Goal: Feedback & Contribution: Submit feedback/report problem

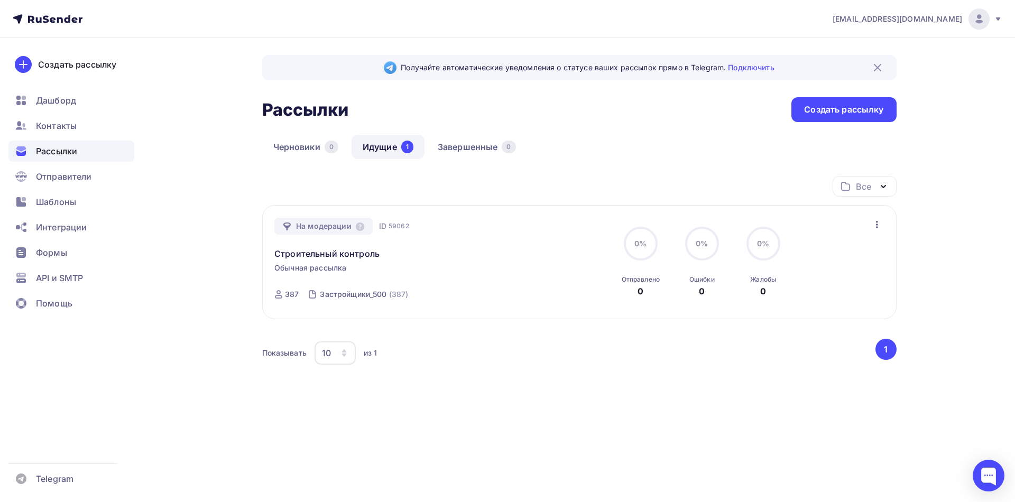
click at [383, 151] on link "Идущие 1" at bounding box center [388, 147] width 73 height 24
click at [47, 124] on span "Контакты" at bounding box center [56, 125] width 41 height 13
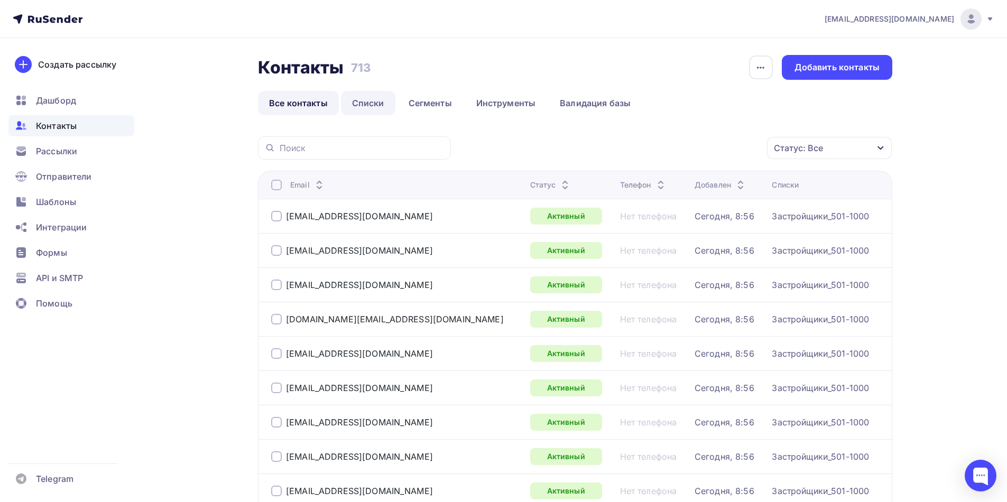
click at [365, 107] on link "Списки" at bounding box center [368, 103] width 54 height 24
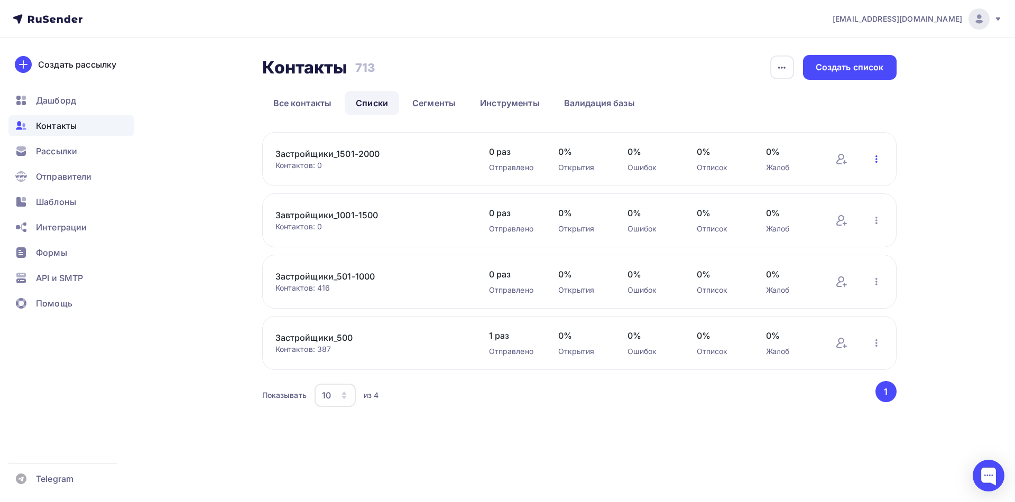
click at [874, 161] on icon "button" at bounding box center [876, 159] width 13 height 13
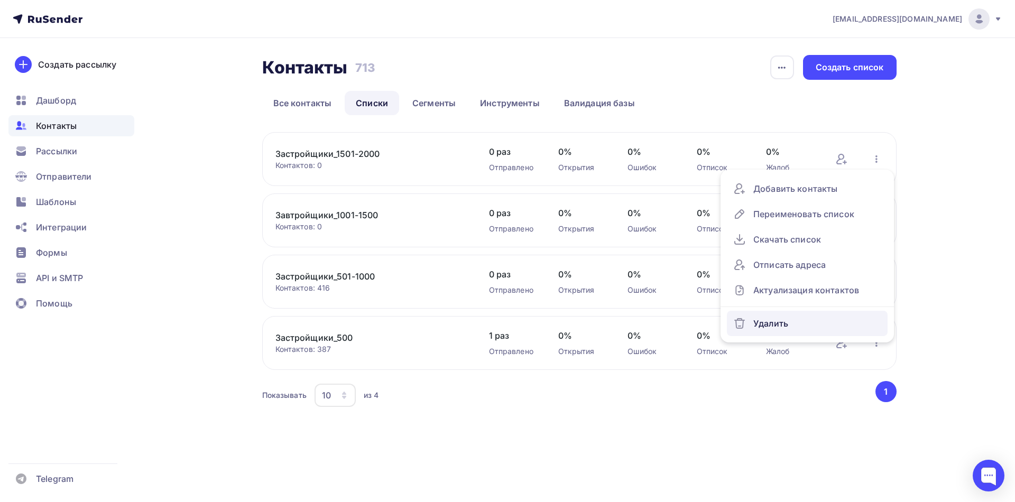
click at [775, 327] on div "Удалить" at bounding box center [807, 323] width 148 height 17
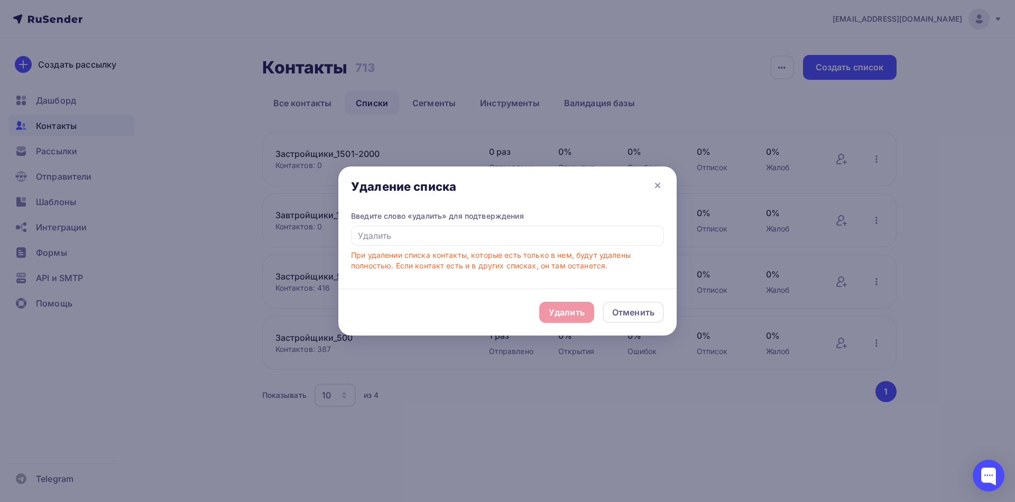
click at [560, 313] on div "Удалить Отменить" at bounding box center [507, 312] width 338 height 47
click at [565, 317] on div "Удалить Отменить" at bounding box center [507, 312] width 338 height 47
click at [448, 241] on input "text" at bounding box center [507, 236] width 313 height 20
type input "удалить"
click at [560, 310] on div "Удалить" at bounding box center [567, 312] width 36 height 13
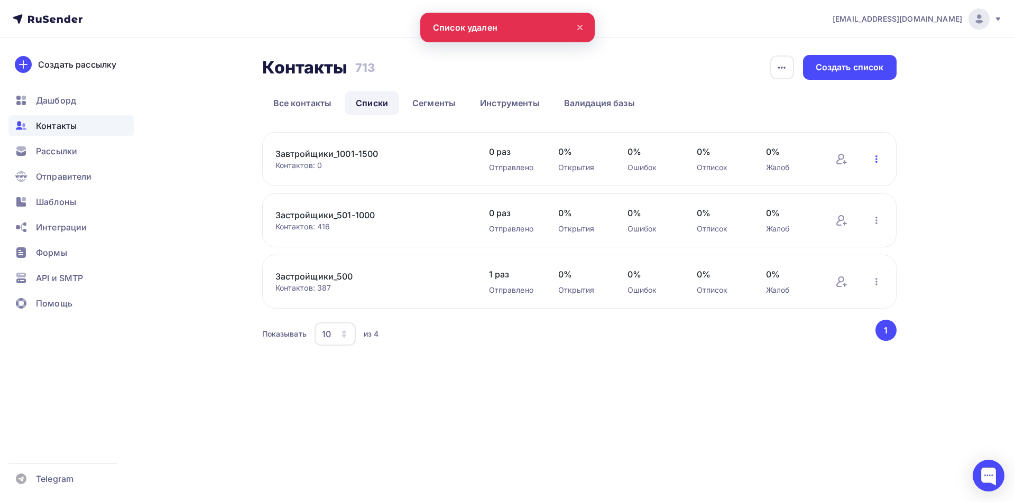
click at [873, 161] on icon "button" at bounding box center [876, 159] width 13 height 13
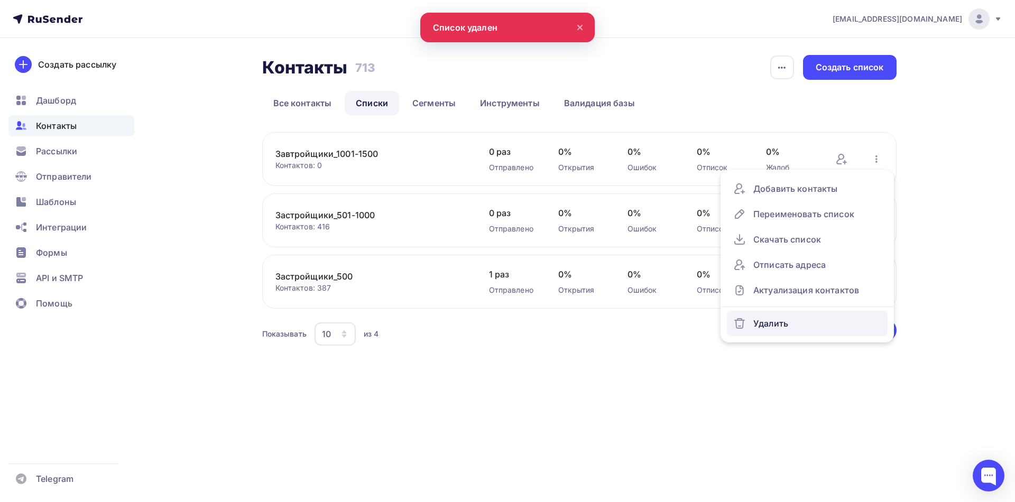
click at [801, 322] on div "Удалить" at bounding box center [807, 323] width 148 height 17
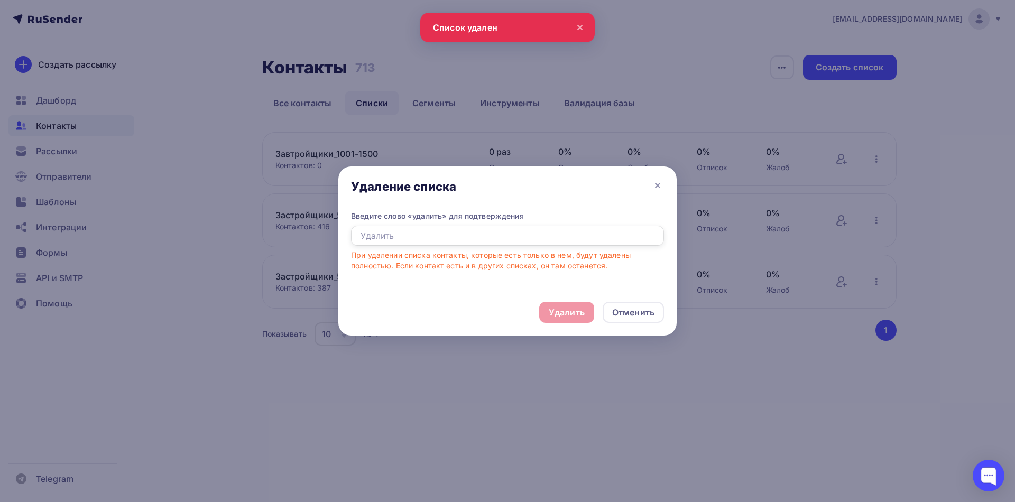
click at [550, 236] on input "text" at bounding box center [507, 236] width 313 height 20
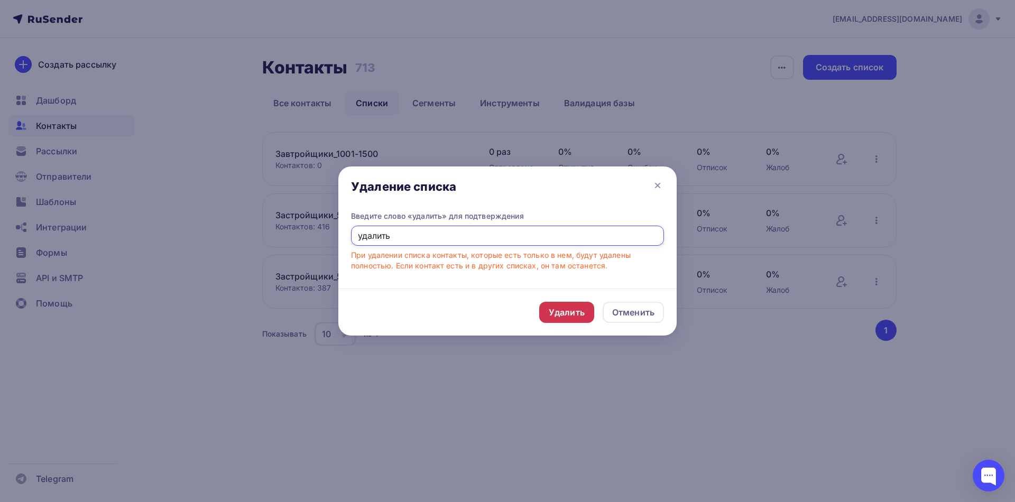
type input "удалить"
click at [575, 310] on div "Удалить" at bounding box center [567, 312] width 36 height 13
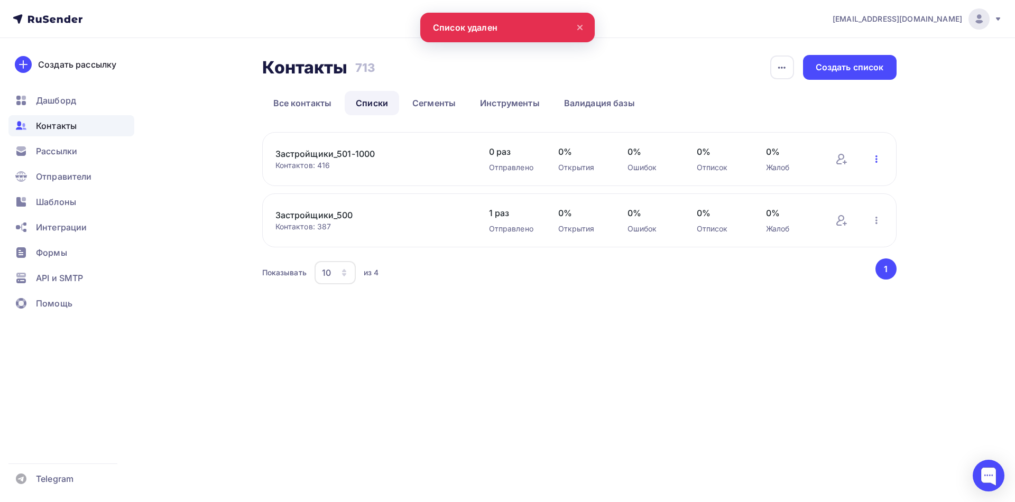
click at [877, 159] on icon "button" at bounding box center [876, 158] width 2 height 7
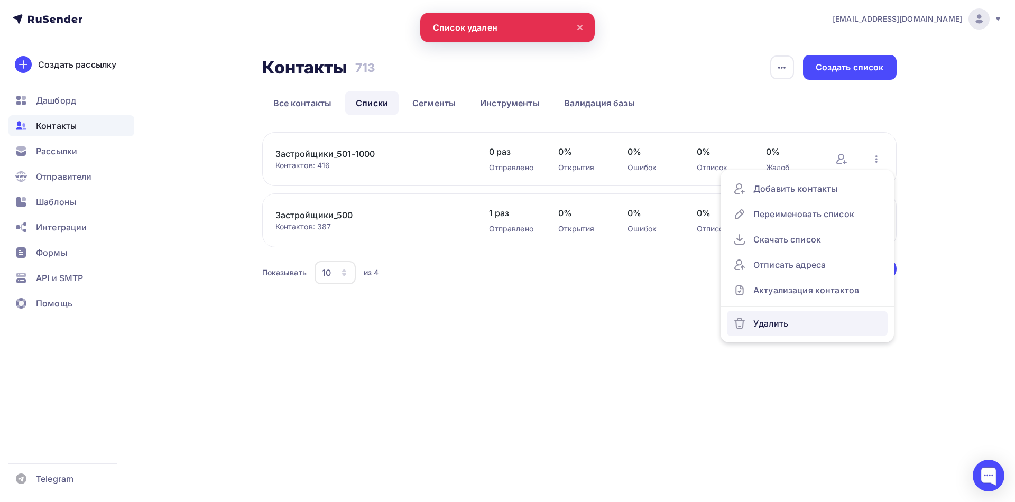
click at [791, 324] on div "Удалить" at bounding box center [807, 323] width 148 height 17
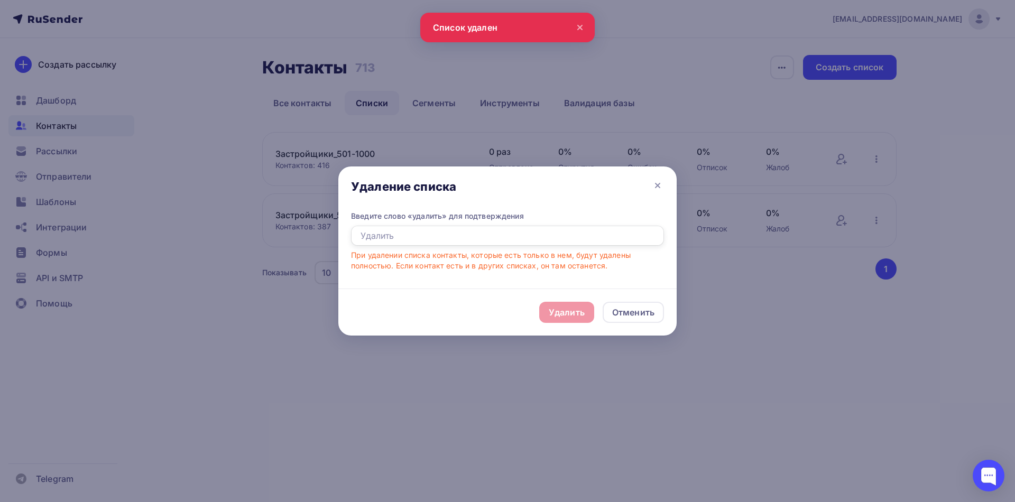
click at [513, 238] on input "text" at bounding box center [507, 236] width 313 height 20
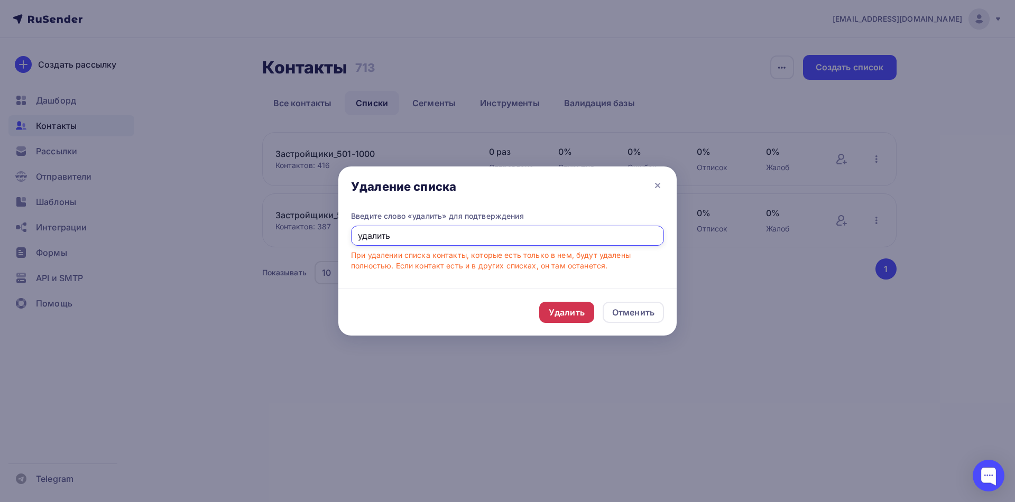
type input "удалить"
click at [573, 315] on div "Удалить" at bounding box center [567, 312] width 36 height 13
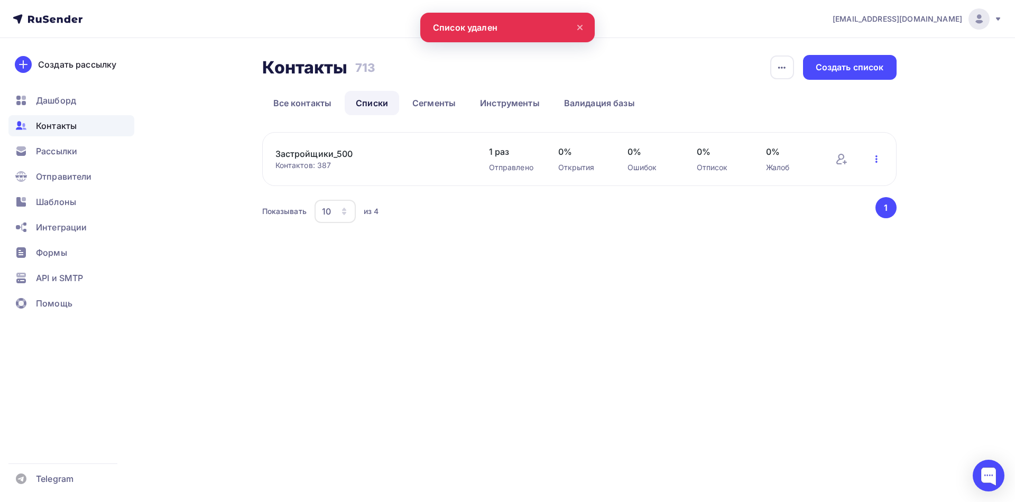
click at [879, 158] on icon "button" at bounding box center [876, 159] width 13 height 13
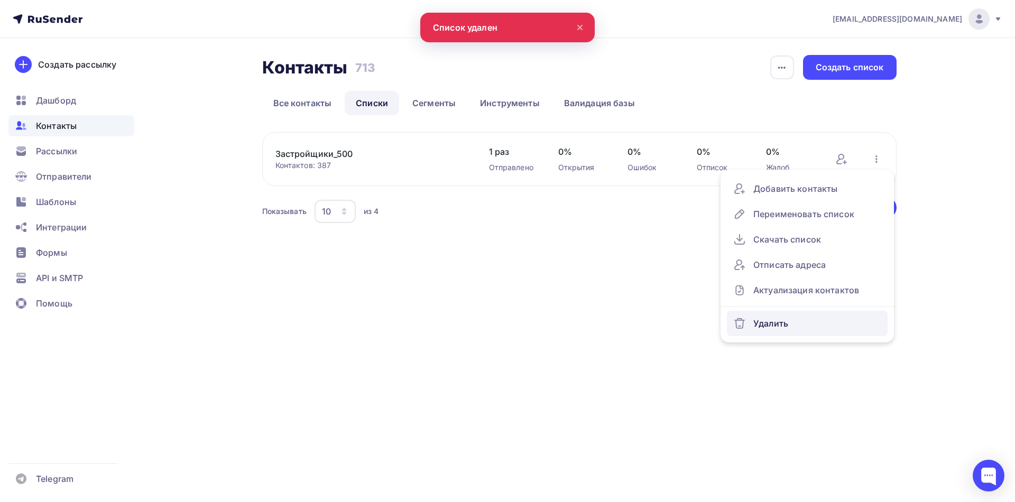
click at [777, 324] on div "Удалить" at bounding box center [807, 323] width 148 height 17
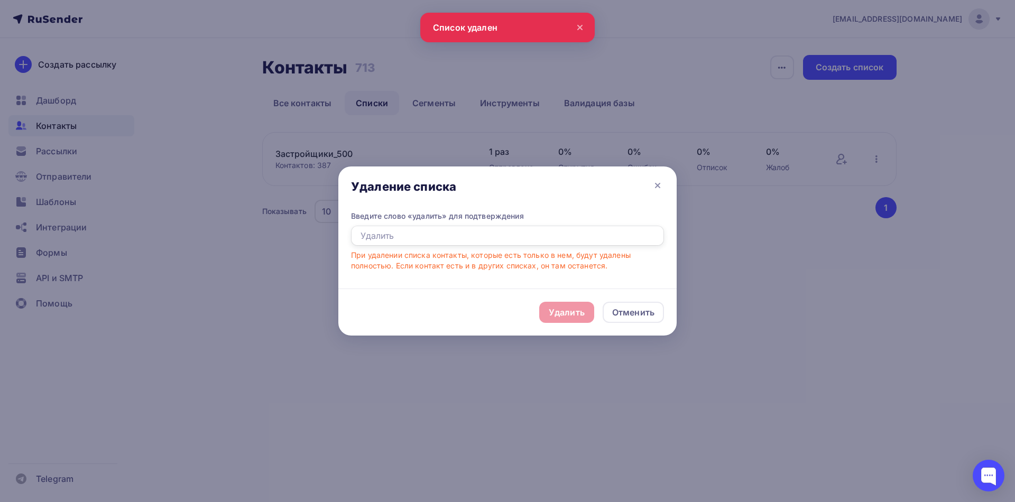
click at [462, 236] on input "text" at bounding box center [507, 236] width 313 height 20
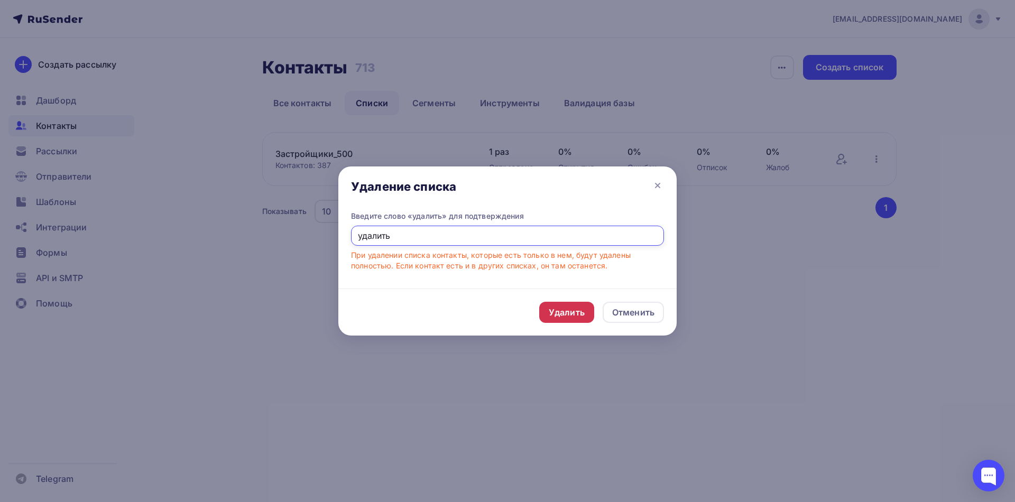
type input "удалить"
click at [568, 314] on div "Удалить" at bounding box center [567, 312] width 36 height 13
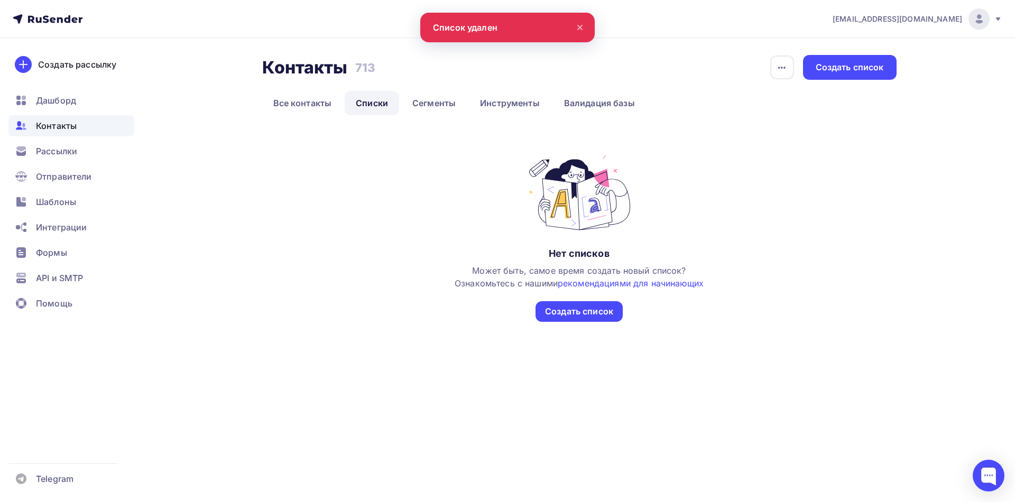
click at [998, 22] on icon at bounding box center [998, 19] width 8 height 8
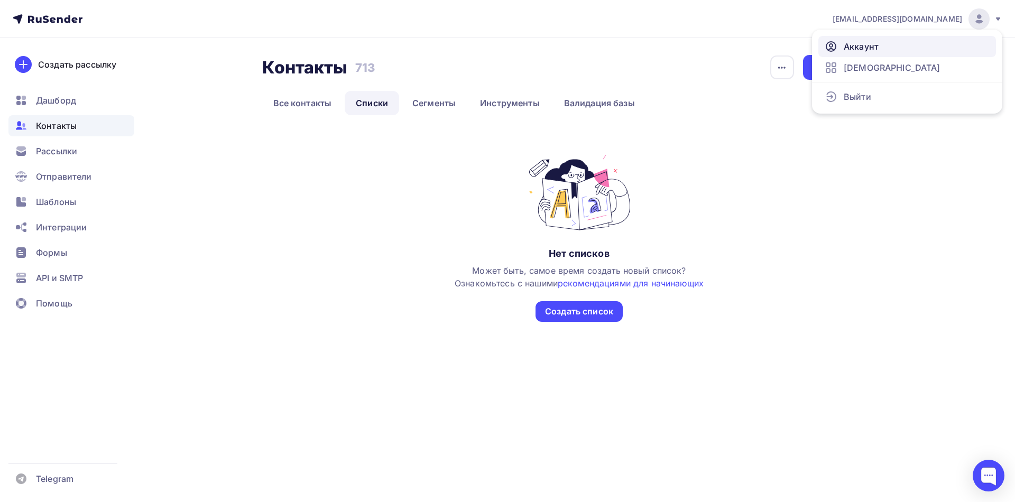
click at [868, 46] on span "Аккаунт" at bounding box center [861, 46] width 35 height 13
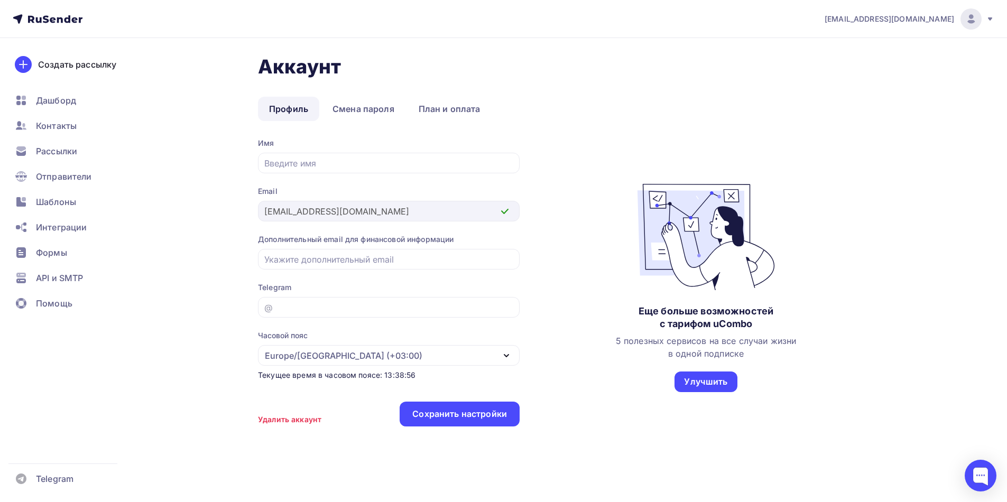
click at [297, 421] on div "Удалить аккаунт" at bounding box center [289, 419] width 63 height 11
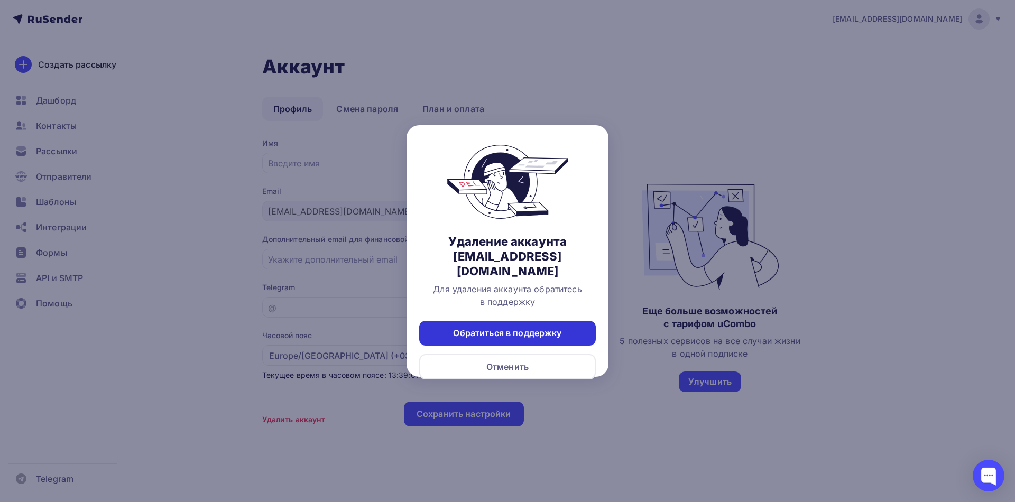
click at [522, 327] on div "Обратиться в поддержку" at bounding box center [507, 333] width 108 height 12
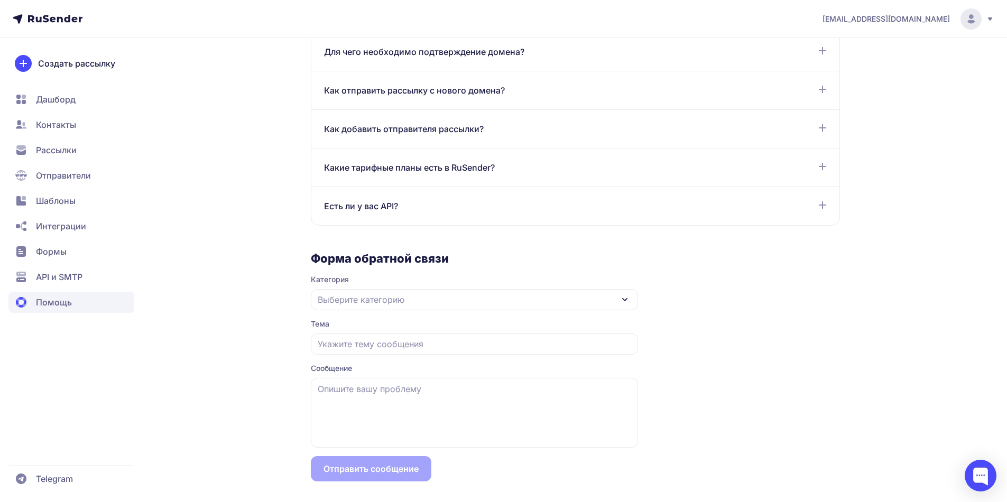
scroll to position [811, 0]
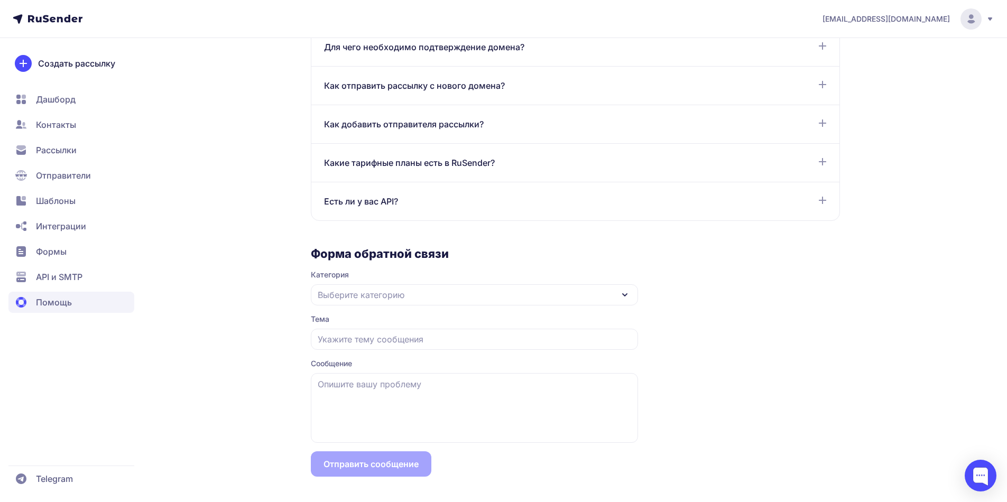
click at [500, 299] on div "Выберите категорию" at bounding box center [474, 294] width 327 height 21
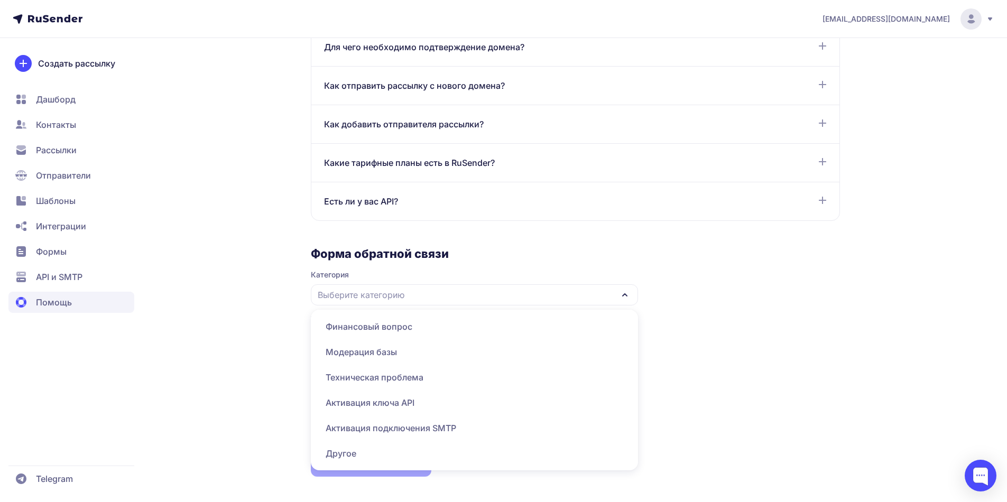
click at [423, 451] on span "Другое" at bounding box center [474, 453] width 315 height 25
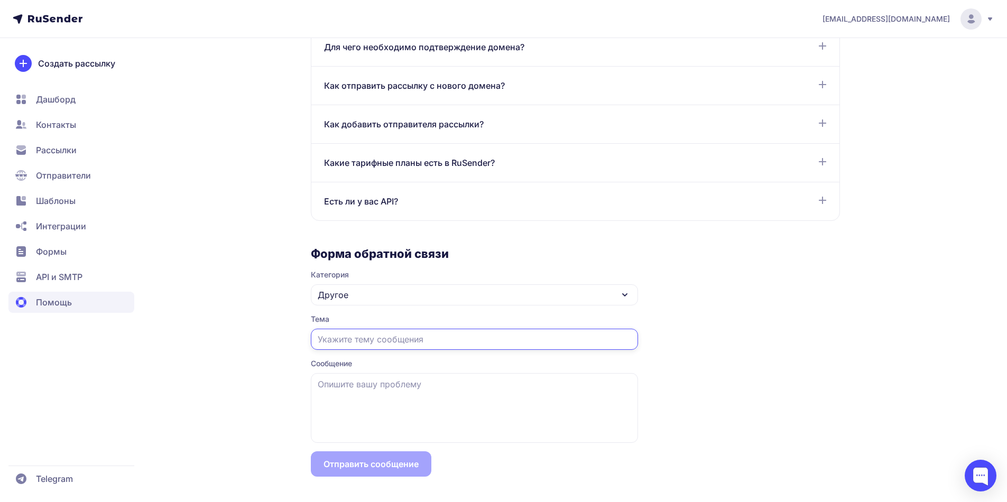
click at [410, 340] on input "text" at bounding box center [474, 339] width 327 height 21
type input "удалите мой аккаунт"
click at [387, 396] on textarea at bounding box center [474, 408] width 327 height 70
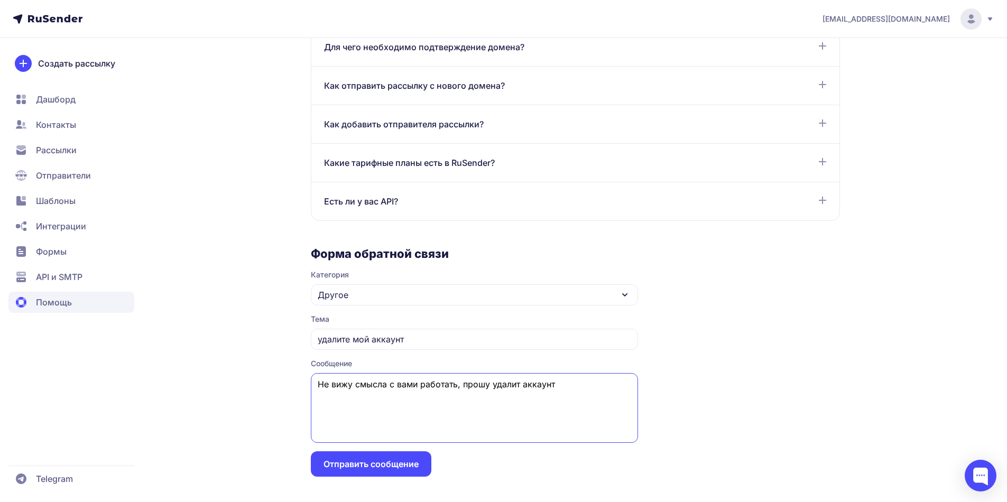
click at [519, 383] on textarea "Не вижу смысла с вами работать, прошу удалит аккаунт" at bounding box center [474, 408] width 327 height 70
type textarea "Не вижу смысла с вами работать, прошу удалить аккаунт"
click at [409, 463] on button "Отправить сообщение" at bounding box center [371, 463] width 121 height 25
click at [990, 19] on icon at bounding box center [990, 18] width 4 height 3
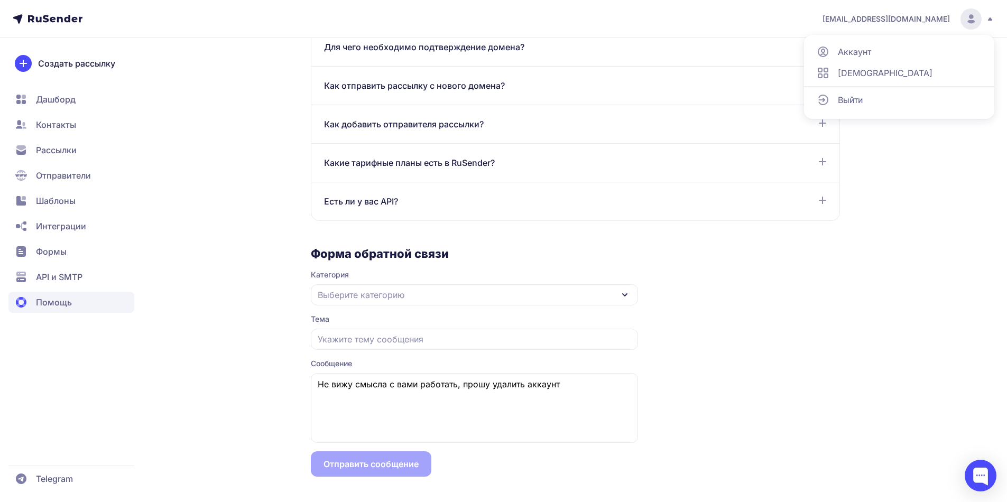
click at [849, 99] on span "Выйти" at bounding box center [850, 100] width 25 height 13
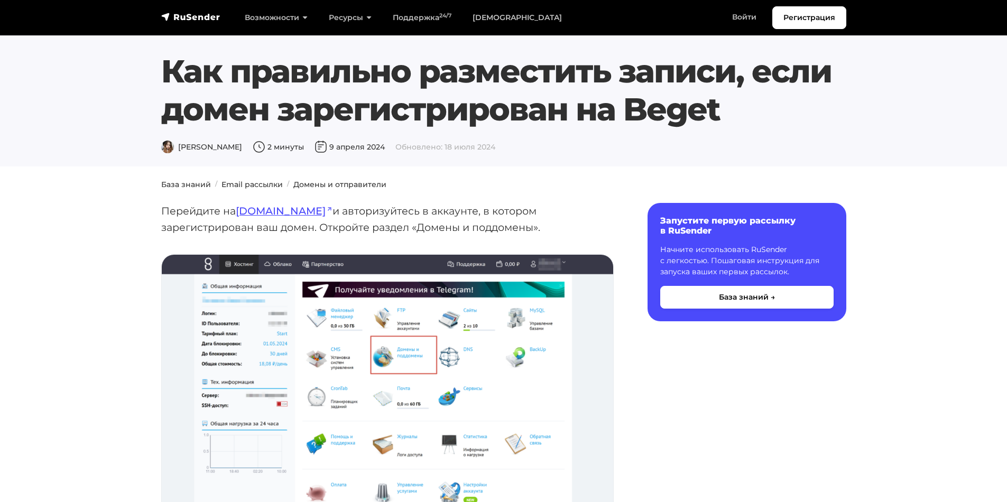
scroll to position [3330, 0]
